Goal: Task Accomplishment & Management: Complete application form

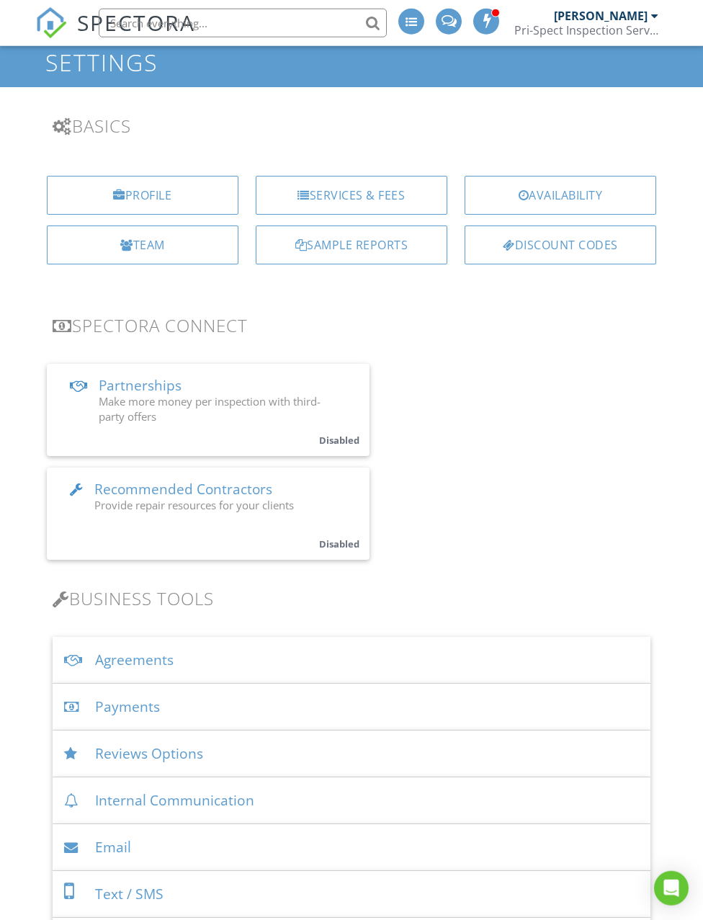
click at [282, 669] on div "Agreements" at bounding box center [352, 660] width 598 height 47
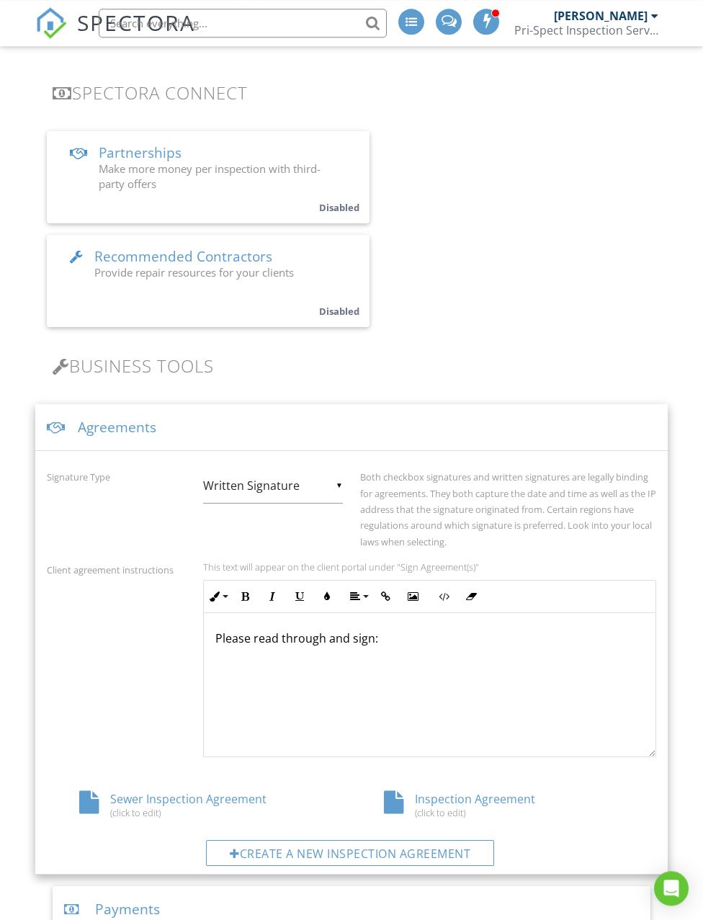
scroll to position [307, 0]
click at [329, 773] on div "Create a new inspection agreement" at bounding box center [350, 854] width 288 height 26
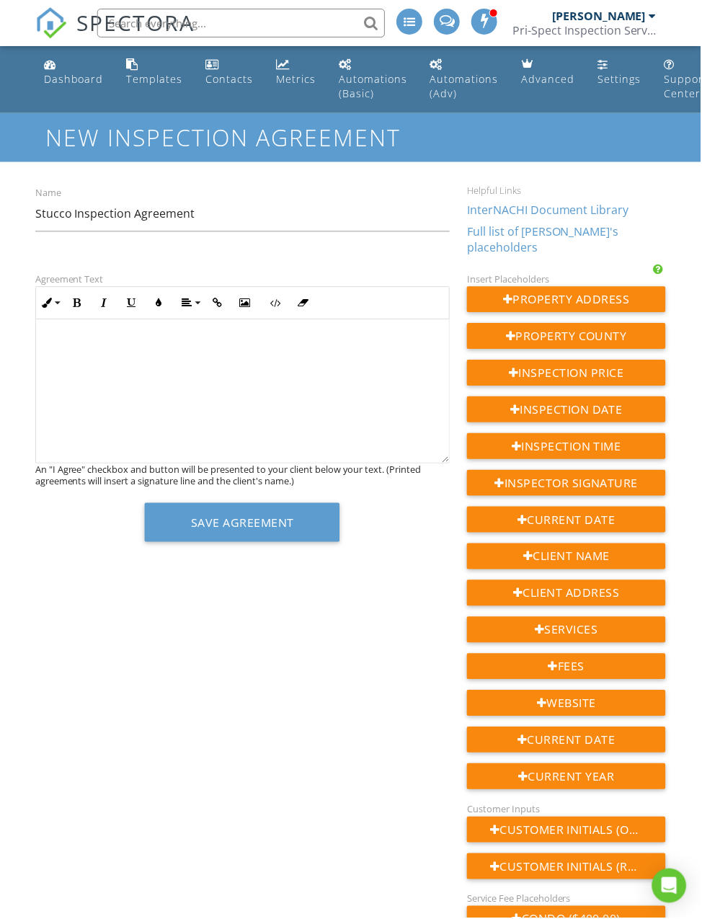
type input "Stucco Inspection Agreement"
click at [214, 352] on div at bounding box center [243, 392] width 414 height 144
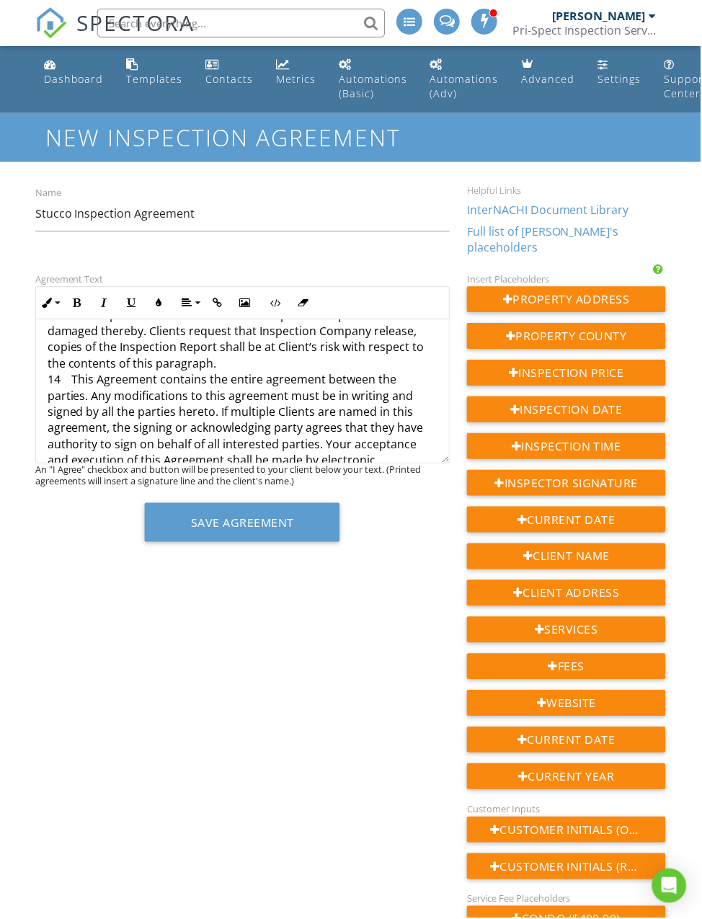
scroll to position [2775, 0]
click at [261, 743] on div "Agreement Text Inline Style XLarge Large Normal Small Light Small/Light Bold It…" at bounding box center [351, 760] width 649 height 979
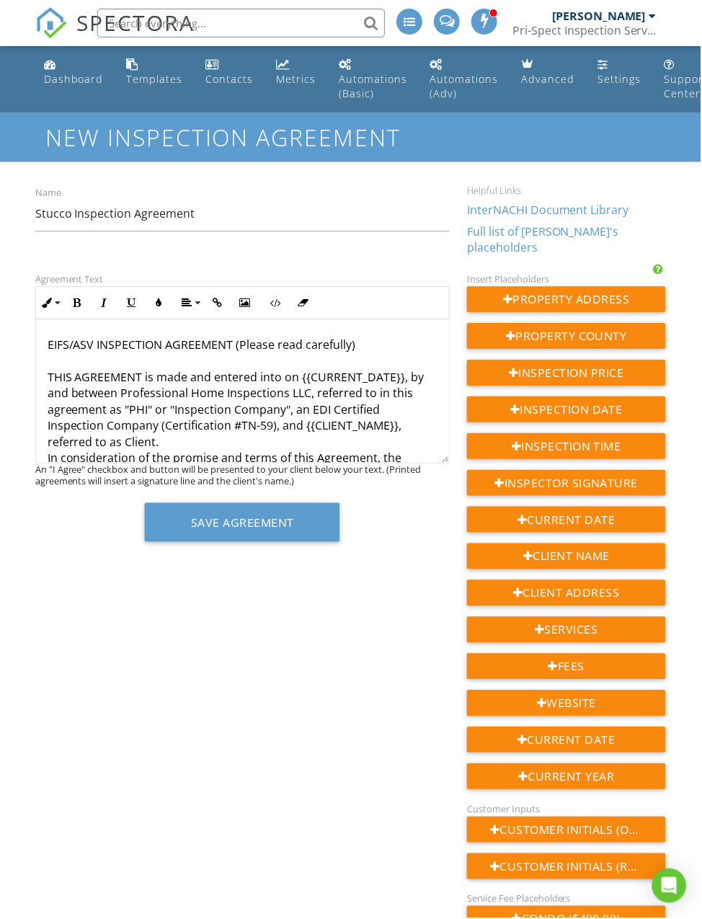
scroll to position [0, 0]
click at [293, 717] on div "Agreement Text Inline Style XLarge Large Normal Small Light Small/Light Bold It…" at bounding box center [351, 760] width 649 height 979
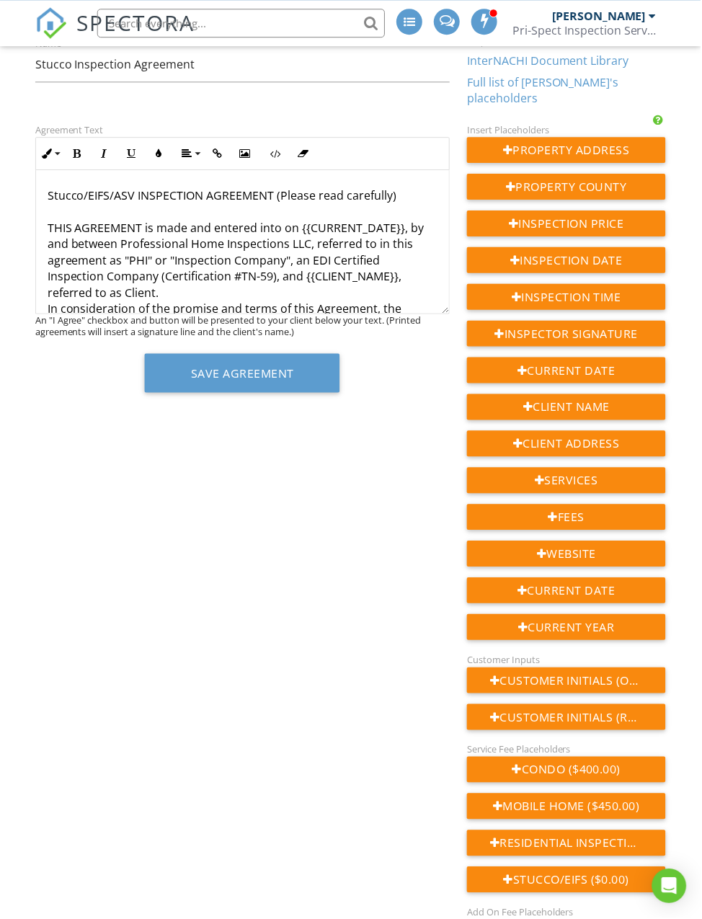
scroll to position [163, 0]
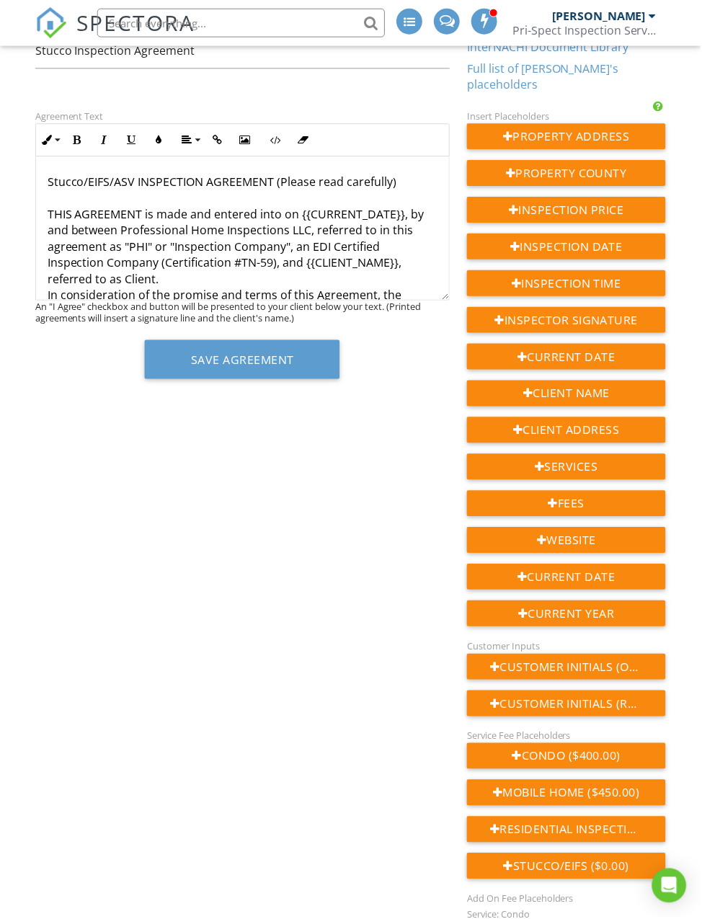
click at [594, 387] on div "Client Name" at bounding box center [567, 394] width 199 height 26
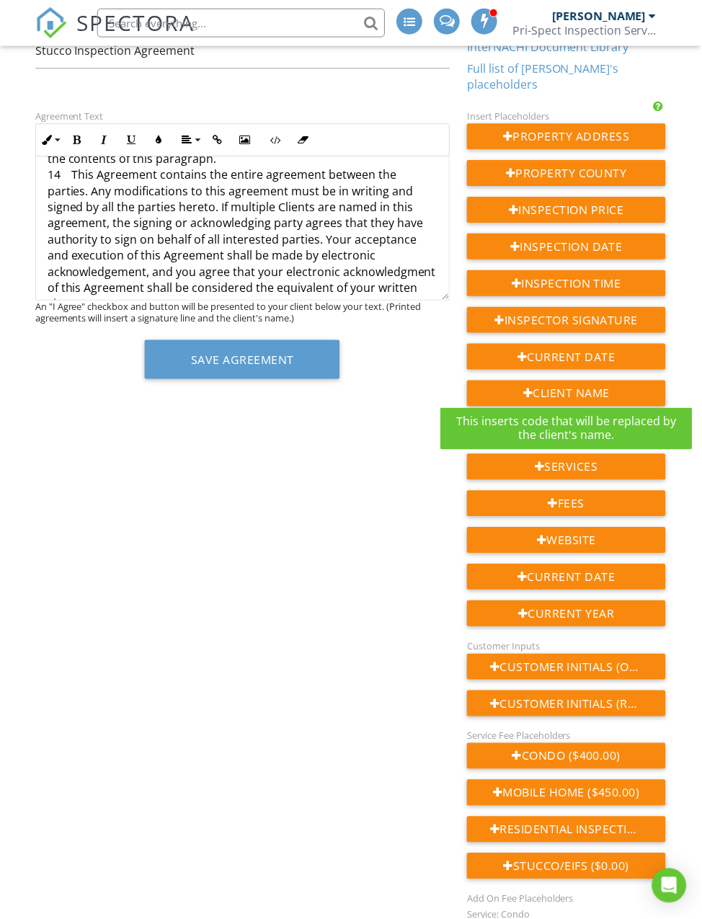
scroll to position [2814, 0]
click at [293, 368] on p "{{CLIENT_NAME}}" at bounding box center [243, 376] width 391 height 16
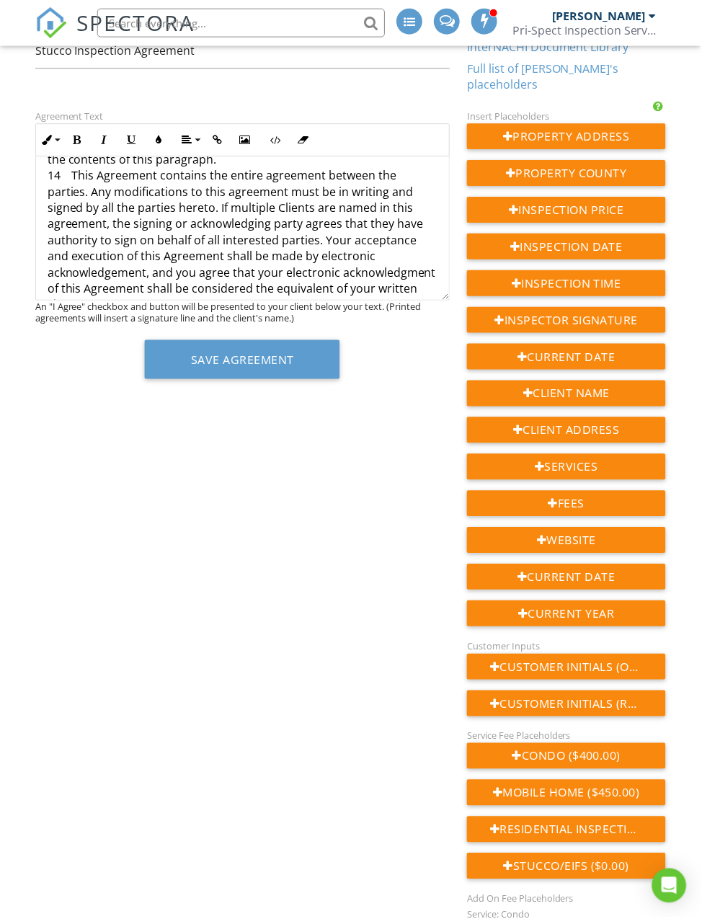
click at [236, 368] on p "{{CLIENT_NAME}}" at bounding box center [243, 376] width 391 height 16
click at [111, 368] on p "{{CLIENT_NAME}}" at bounding box center [243, 376] width 391 height 16
click at [192, 368] on p "{{CLIENT_NAME}}" at bounding box center [243, 376] width 391 height 16
click at [92, 368] on p "{{" at bounding box center [243, 376] width 391 height 16
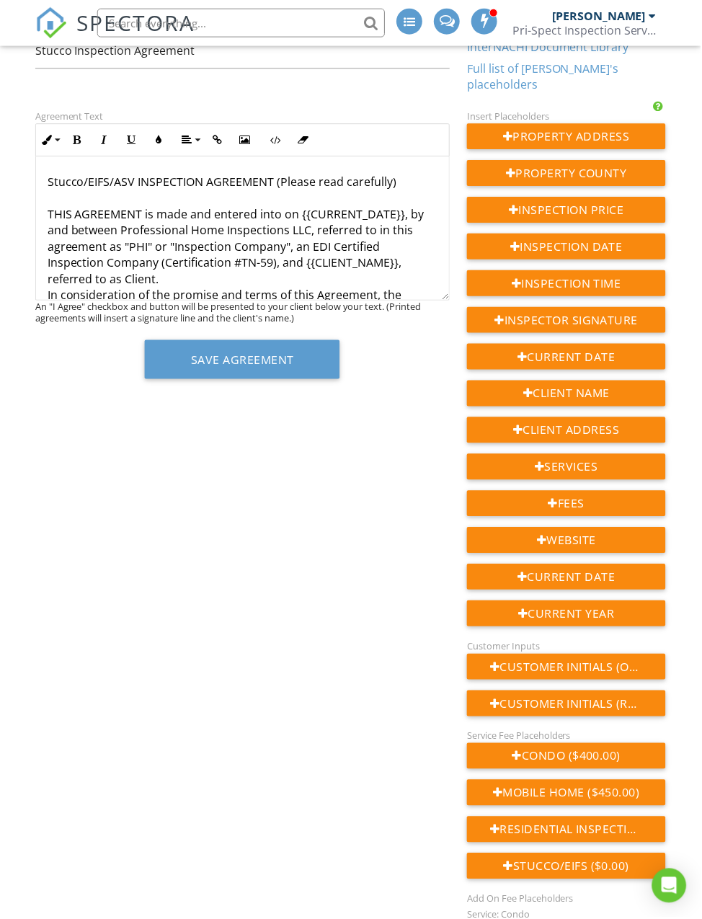
scroll to position [0, 0]
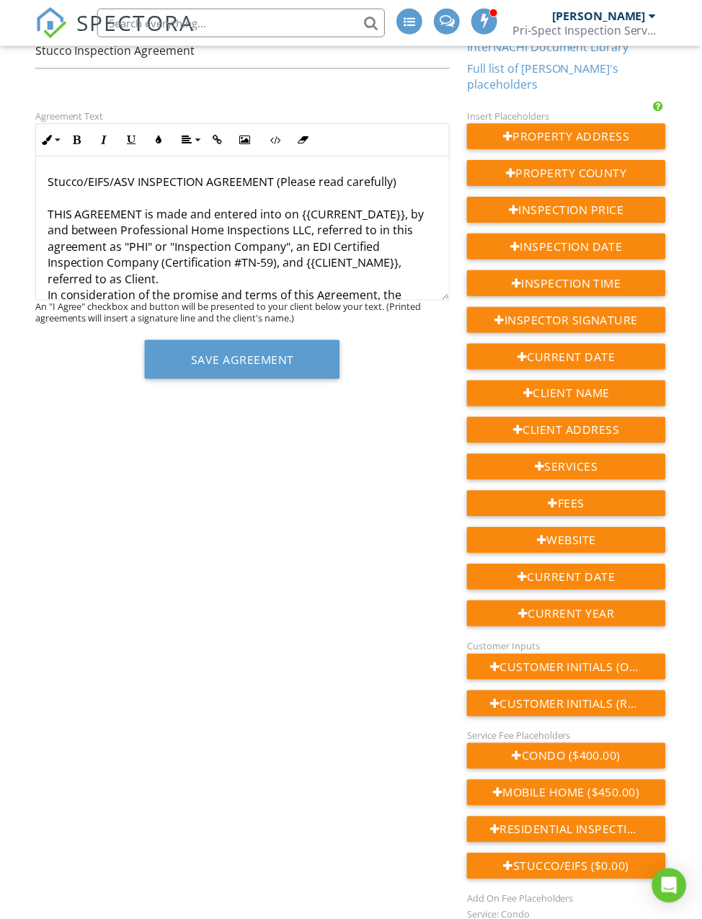
click at [610, 386] on div "Client Name" at bounding box center [567, 394] width 199 height 26
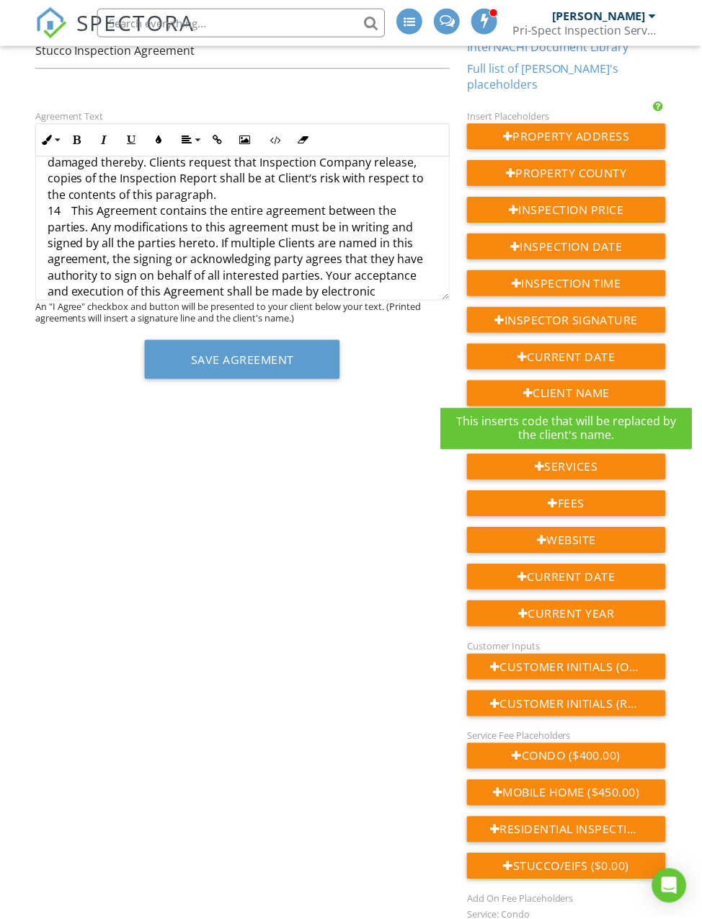
click at [391, 387] on p "{{CLIENT_NAME}}" at bounding box center [243, 395] width 391 height 16
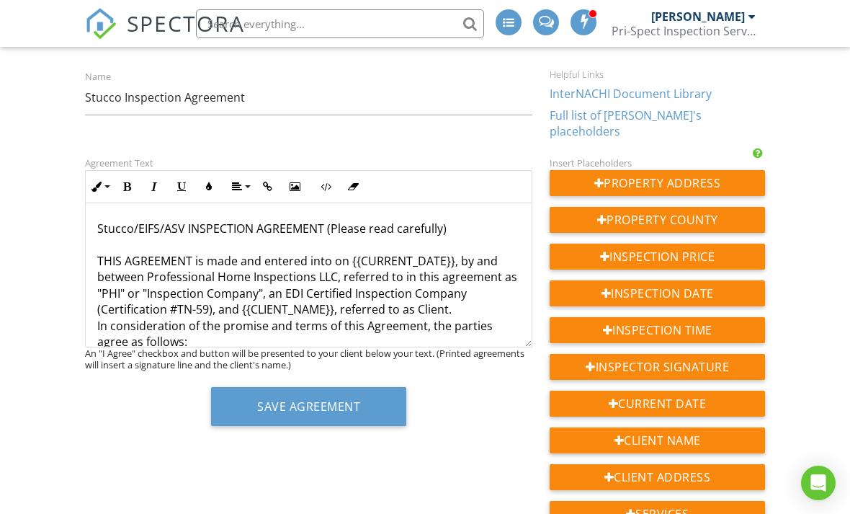
scroll to position [0, 0]
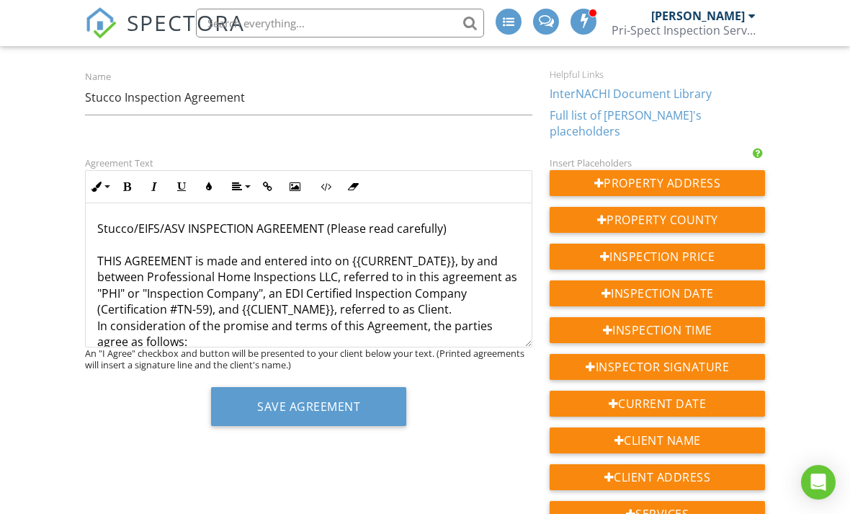
click at [701, 427] on div "Client Name" at bounding box center [657, 440] width 215 height 26
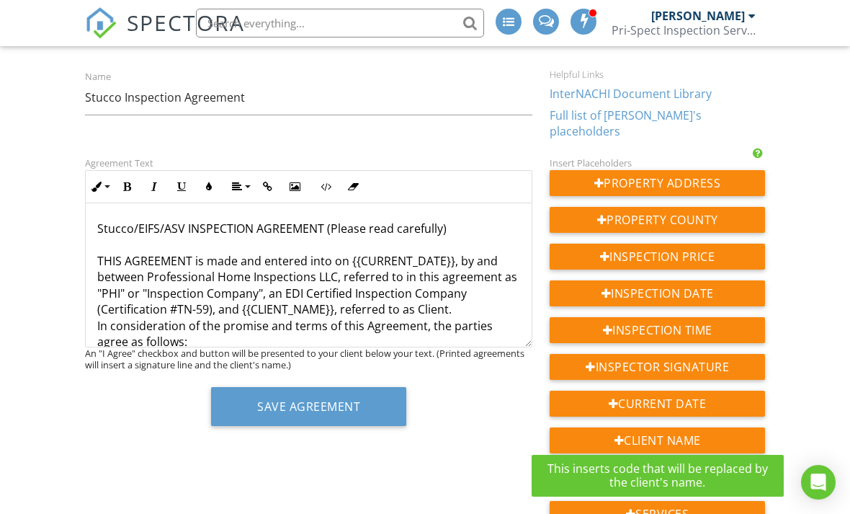
scroll to position [0, 0]
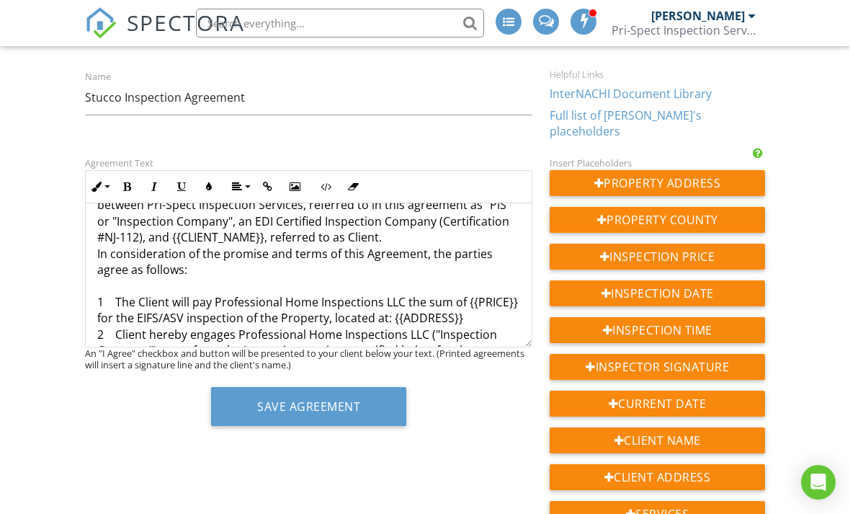
scroll to position [74, 0]
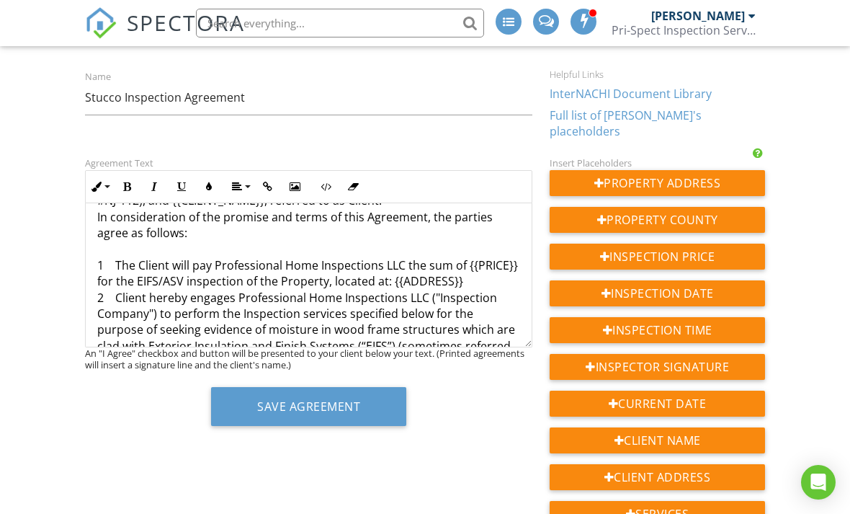
scroll to position [113, 0]
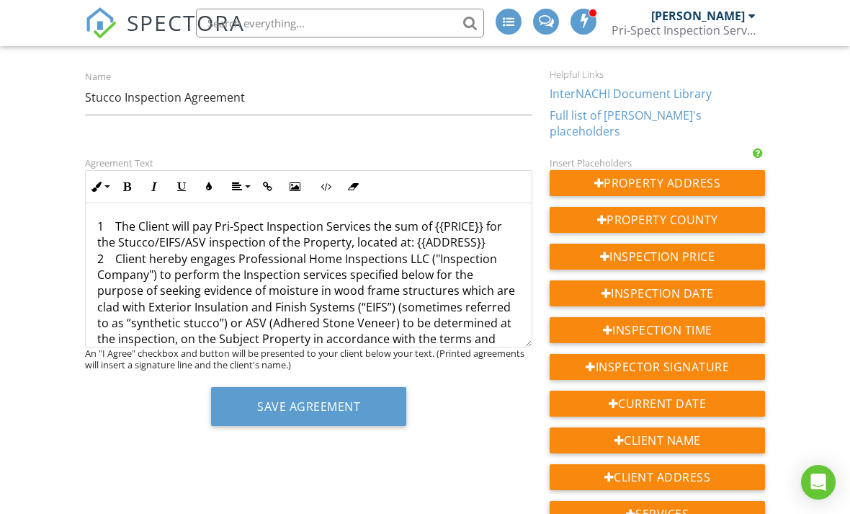
scroll to position [149, 0]
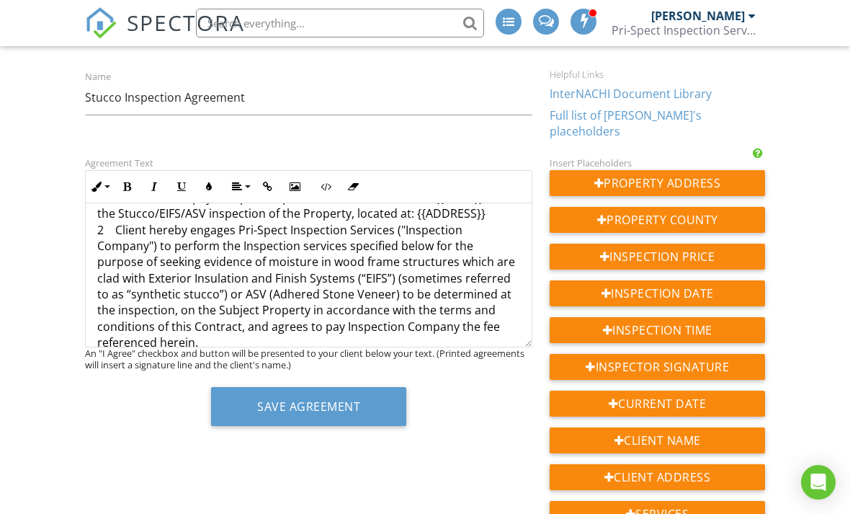
scroll to position [178, 0]
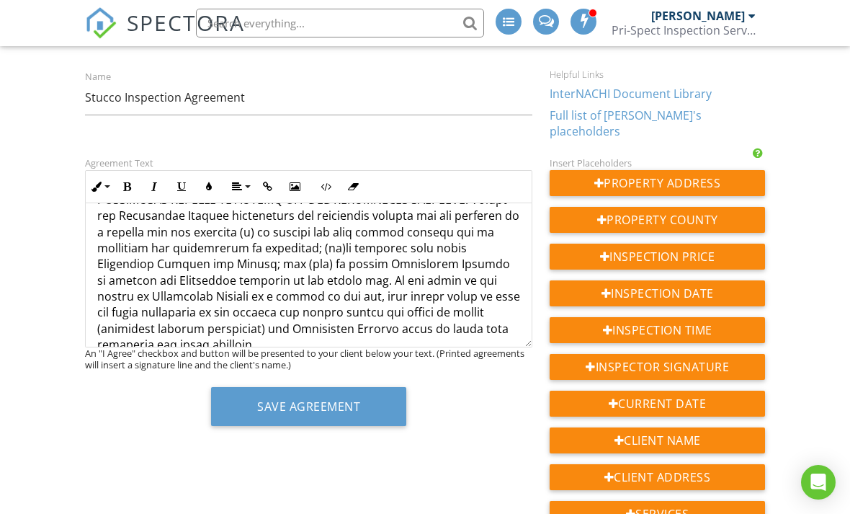
scroll to position [1577, 0]
click at [245, 228] on p "Stucco/EIFS/ASV INSPECTION AGREEMENT (Please read carefully) THIS AGREEMENT is …" at bounding box center [308, 14] width 423 height 2743
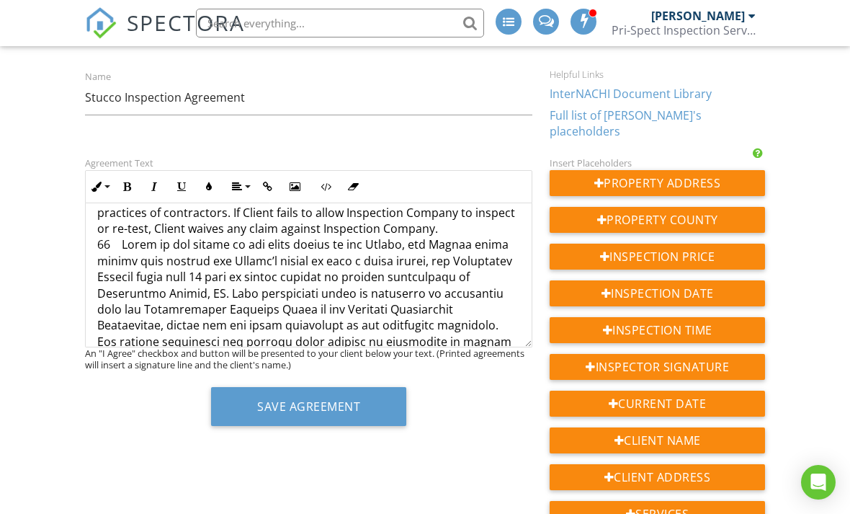
scroll to position [2100, 0]
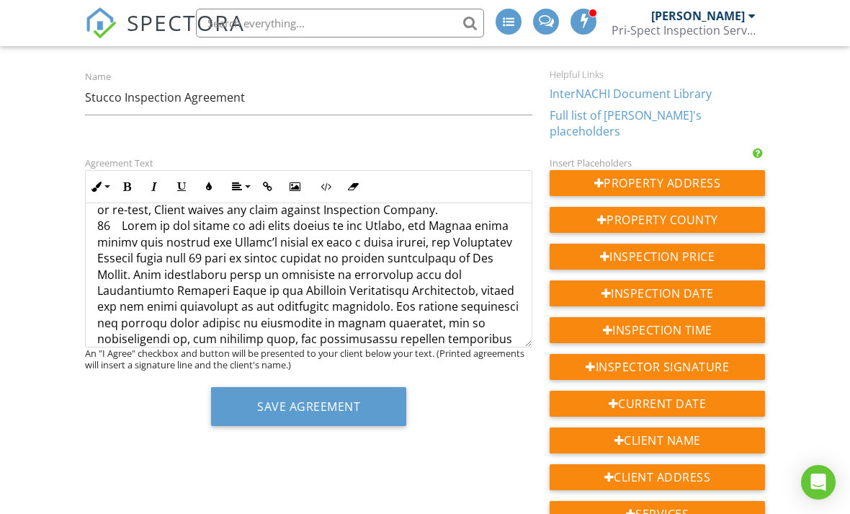
scroll to position [2118, 0]
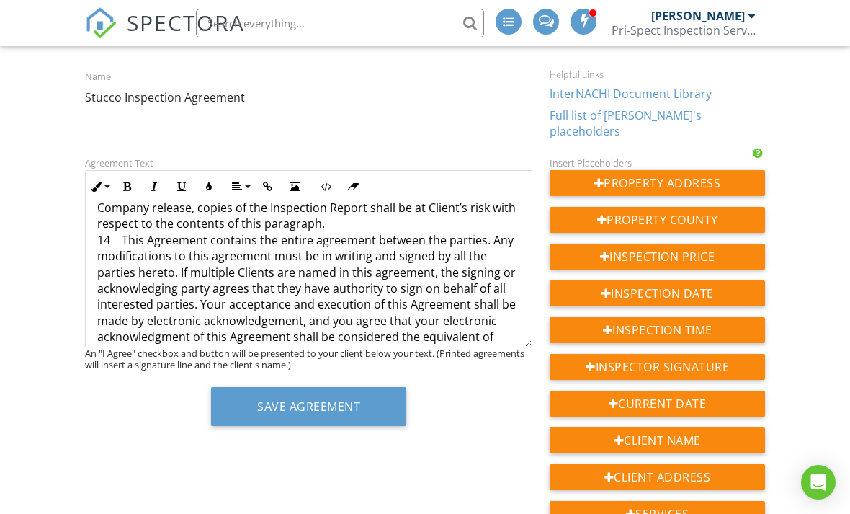
scroll to position [2570, 0]
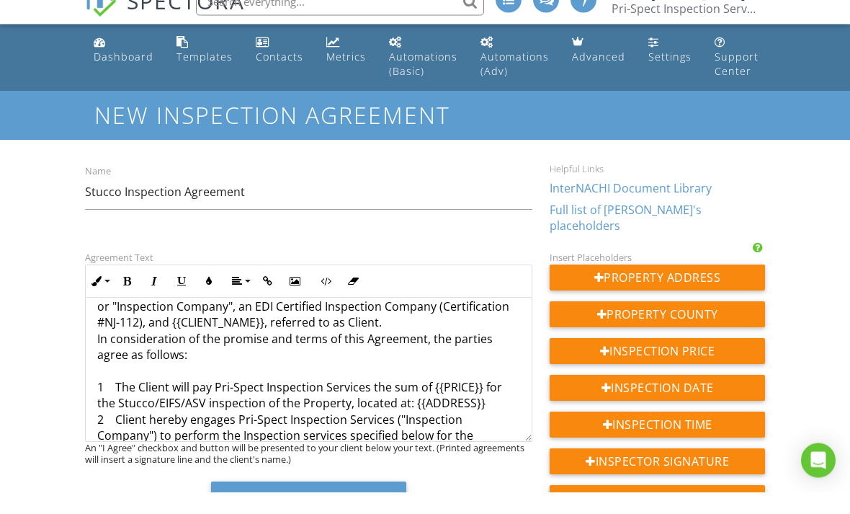
scroll to position [83, 0]
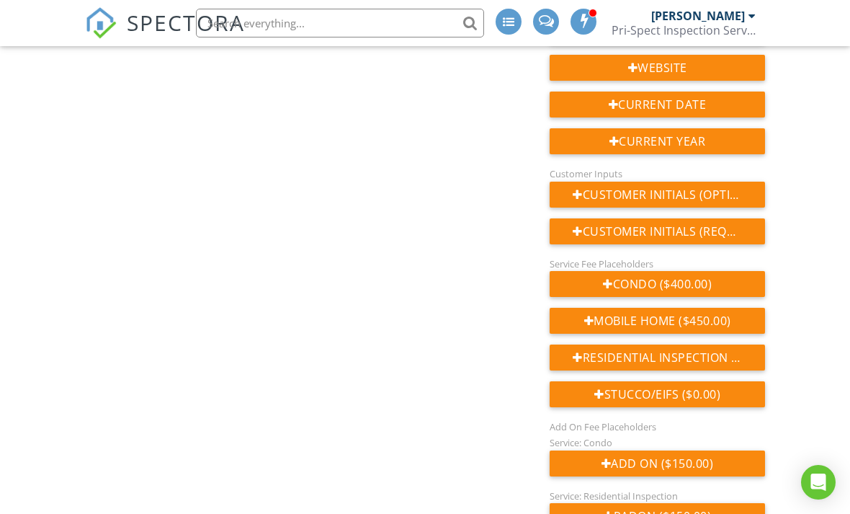
scroll to position [623, 0]
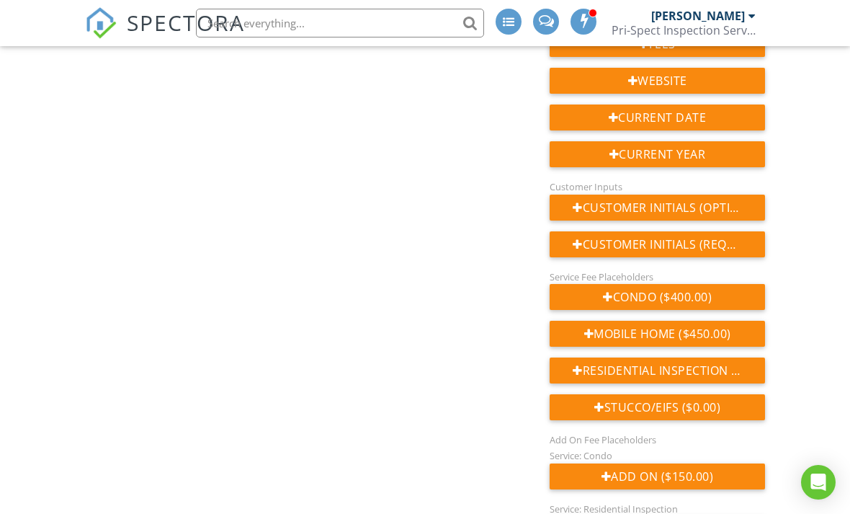
click at [701, 395] on div "Stucco/EIFS ($0.00)" at bounding box center [657, 407] width 215 height 26
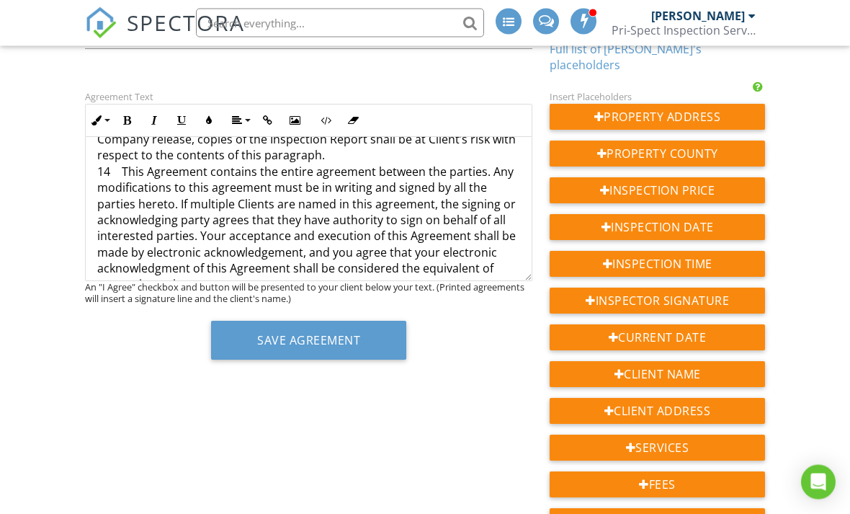
scroll to position [200, 0]
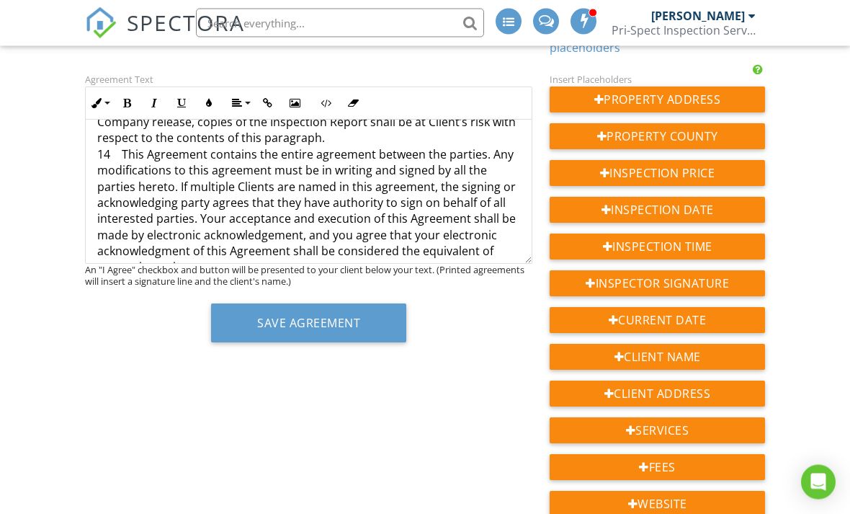
click at [107, 314] on p "{{SERVICE_219980}}" at bounding box center [308, 322] width 423 height 16
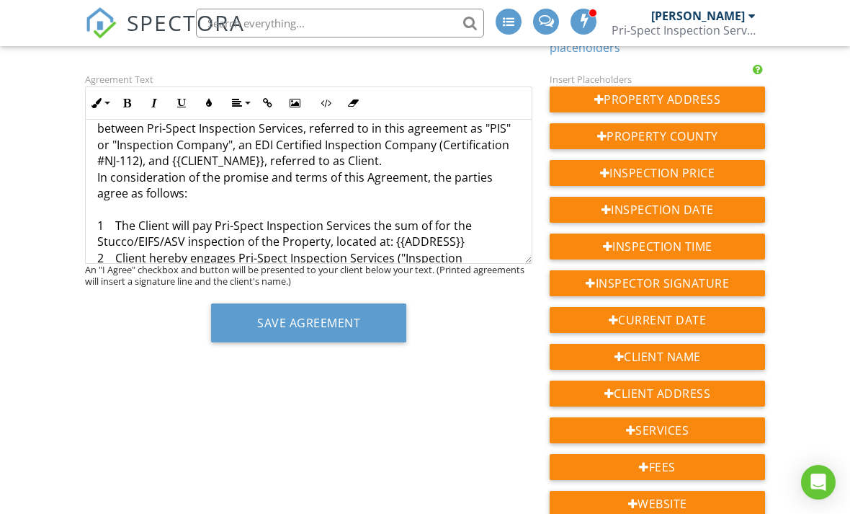
scroll to position [67, 0]
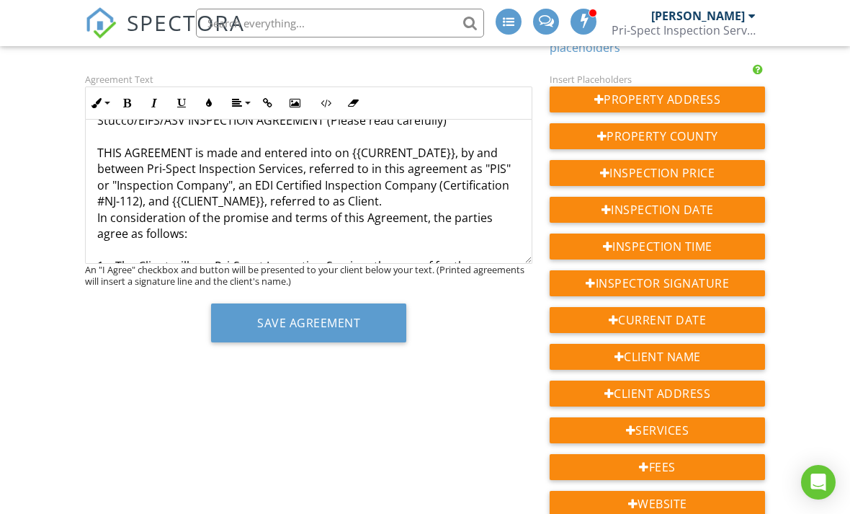
scroll to position [22, 0]
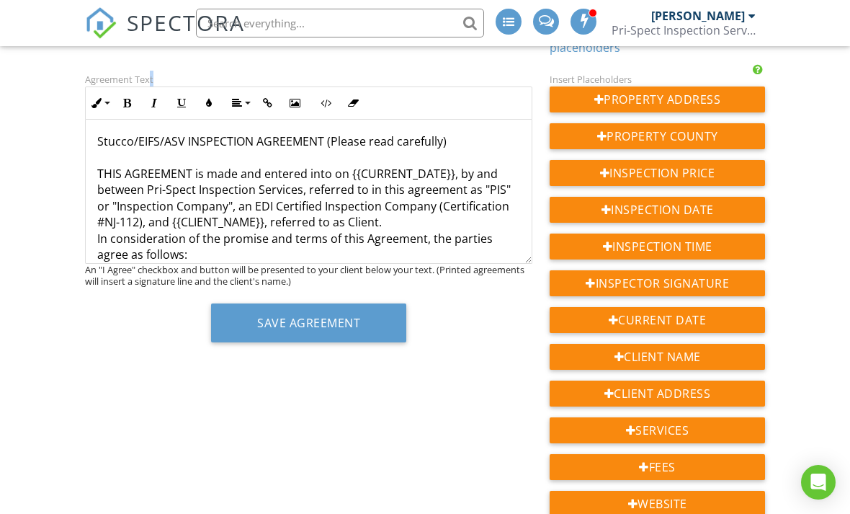
scroll to position [0, 0]
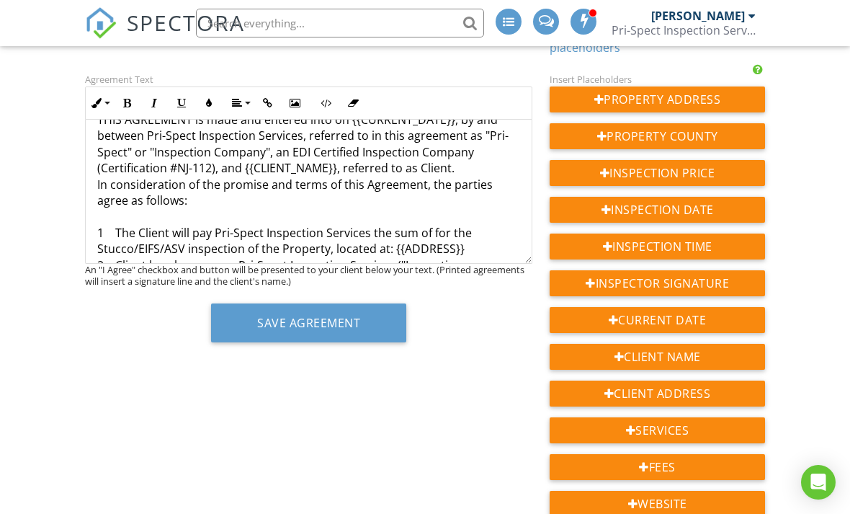
scroll to position [60, 0]
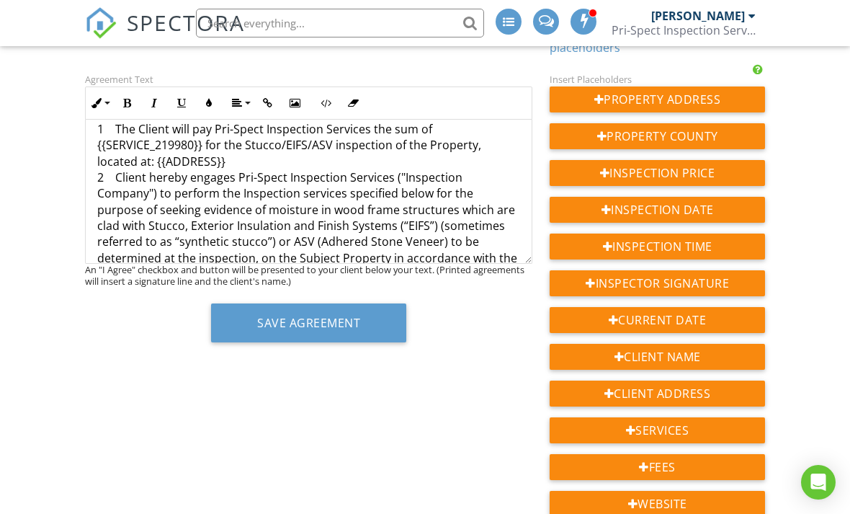
scroll to position [162, 0]
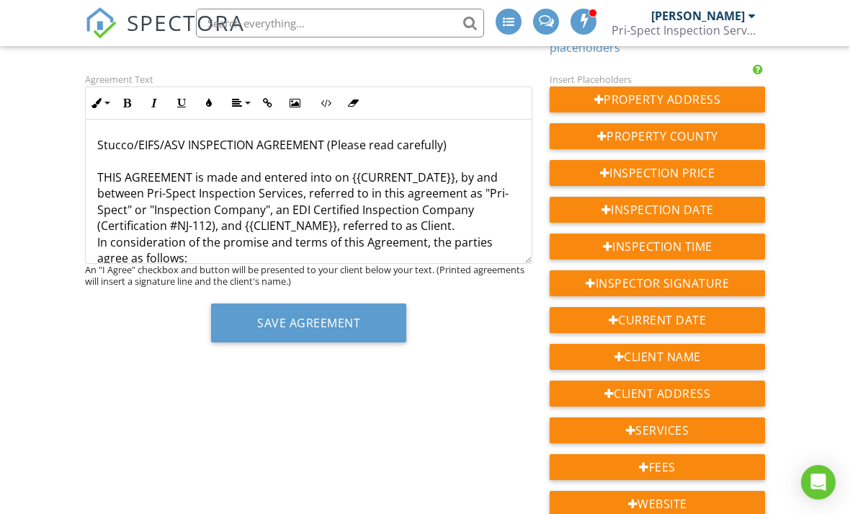
scroll to position [0, 0]
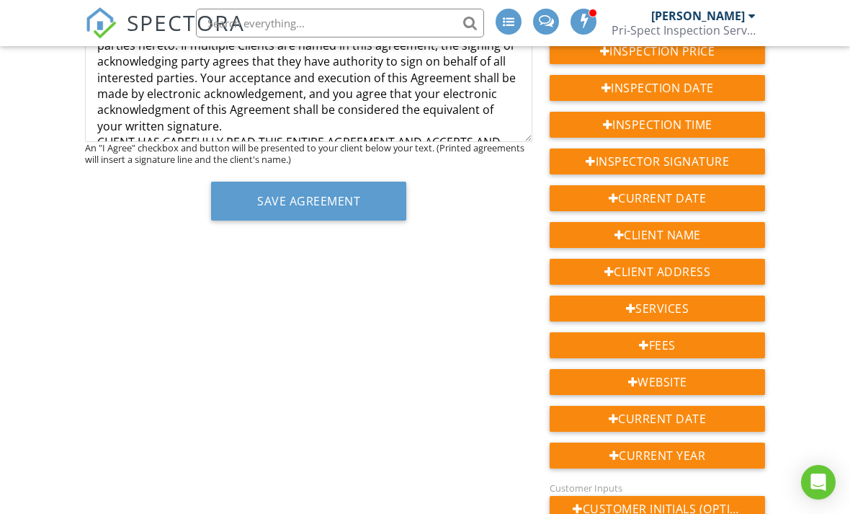
scroll to position [321, 0]
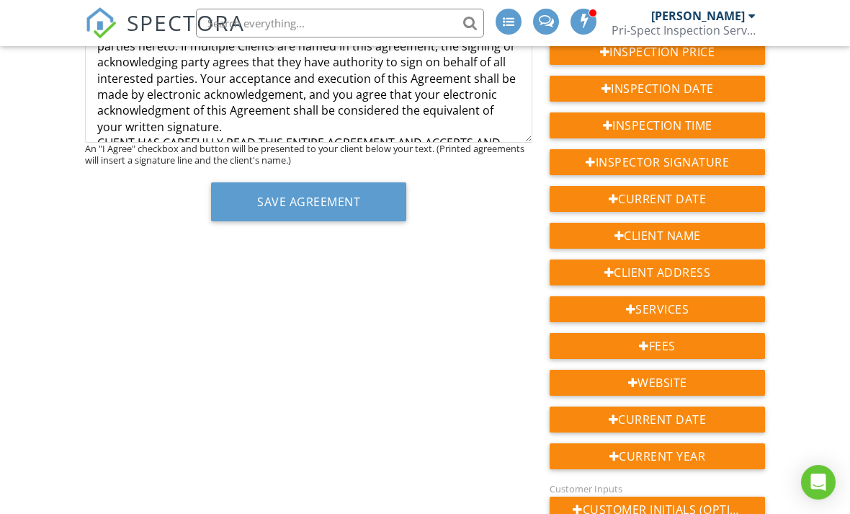
click at [368, 196] on button "Save Agreement" at bounding box center [308, 201] width 195 height 39
